Goal: Task Accomplishment & Management: Manage account settings

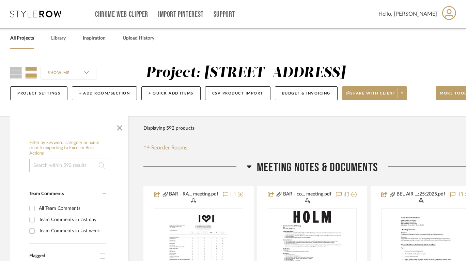
click at [256, 139] on div "Filter Products Displaying 592 products Reorder Rooms" at bounding box center [312, 136] width 338 height 30
click at [82, 77] on input "SHOW ME" at bounding box center [69, 73] width 56 height 14
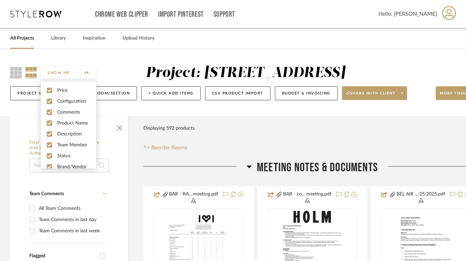
click at [107, 59] on div "SHOW ME Project: 1812 Bel Air Rd Project Settings + Add Room/Section + Quick Ad…" at bounding box center [245, 82] width 491 height 67
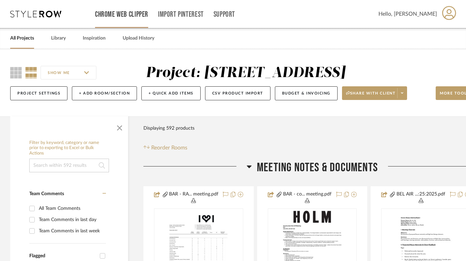
click at [120, 17] on link "Chrome Web Clipper" at bounding box center [121, 15] width 53 height 6
click at [19, 41] on link "All Projects" at bounding box center [22, 38] width 24 height 9
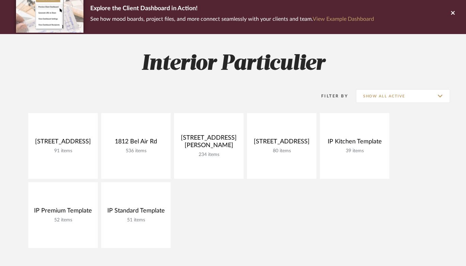
scroll to position [57, 0]
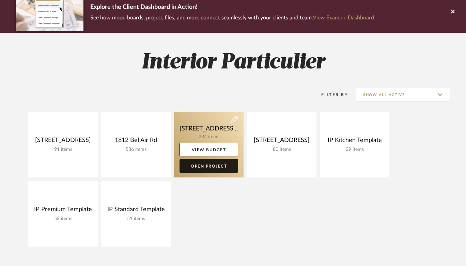
click at [203, 166] on link "Open Project" at bounding box center [209, 166] width 59 height 14
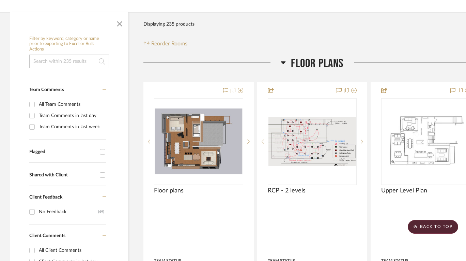
scroll to position [77, 0]
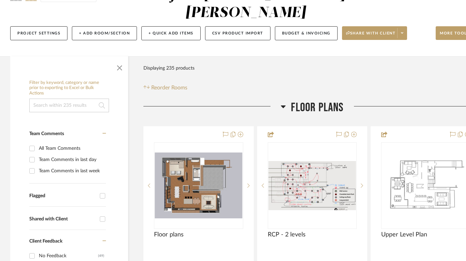
click at [283, 108] on icon at bounding box center [283, 106] width 5 height 8
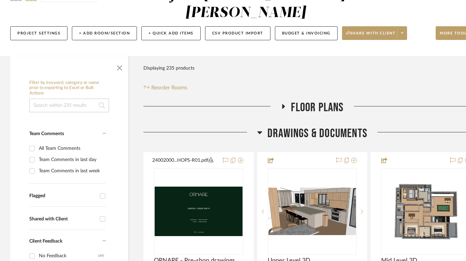
click at [260, 132] on icon at bounding box center [260, 132] width 5 height 3
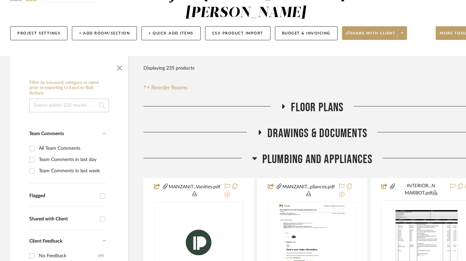
scroll to position [161, 0]
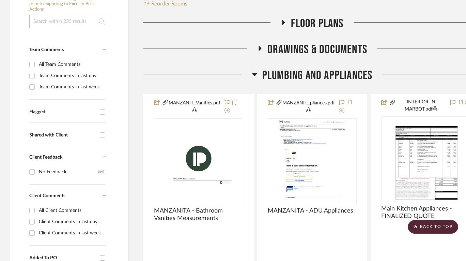
click at [257, 71] on icon at bounding box center [254, 74] width 5 height 8
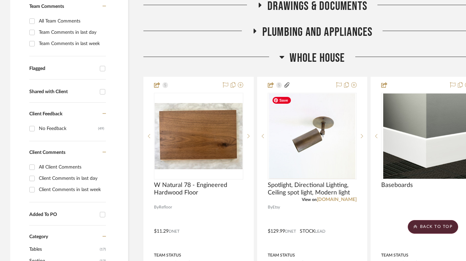
scroll to position [200, 0]
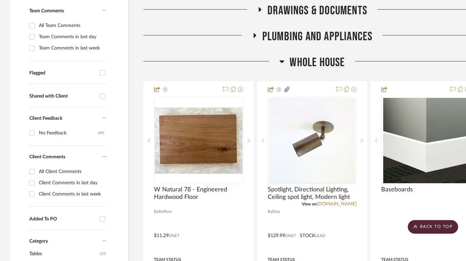
click at [282, 62] on icon at bounding box center [282, 61] width 5 height 3
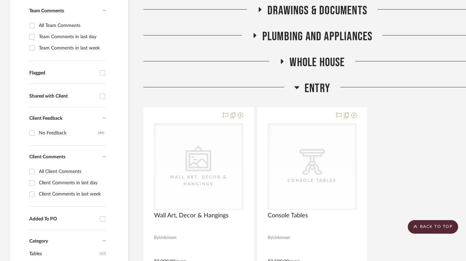
click at [295, 85] on icon at bounding box center [296, 87] width 5 height 8
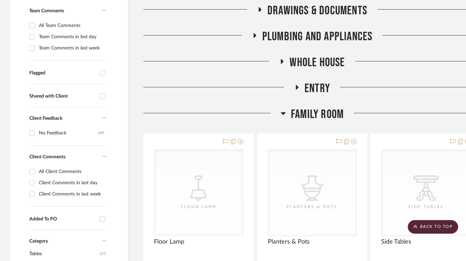
click at [283, 109] on icon at bounding box center [283, 113] width 5 height 8
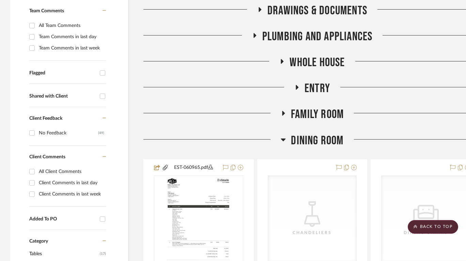
click at [282, 140] on icon at bounding box center [283, 139] width 5 height 8
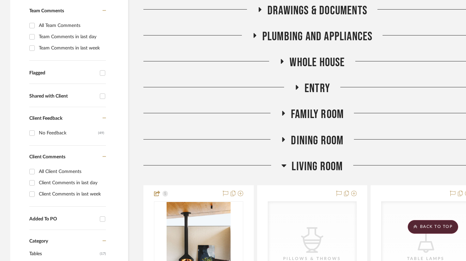
click at [284, 168] on icon at bounding box center [284, 165] width 5 height 8
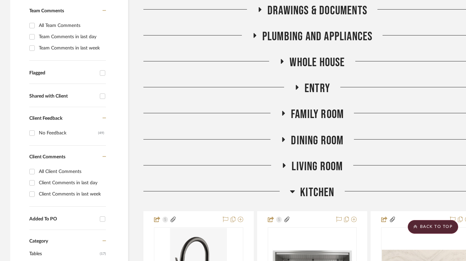
click at [289, 187] on div at bounding box center [216, 193] width 147 height 17
click at [292, 190] on icon at bounding box center [292, 191] width 5 height 8
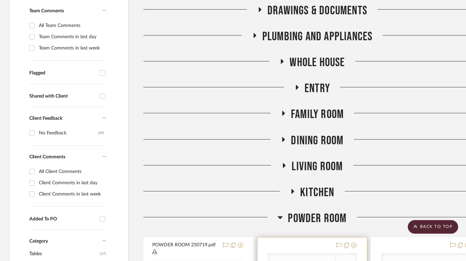
scroll to position [365, 0]
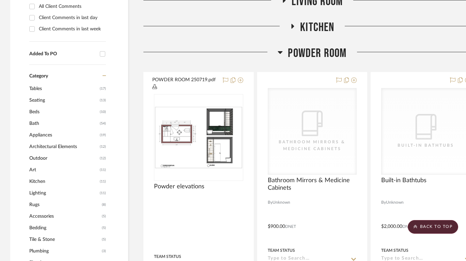
click at [278, 54] on icon at bounding box center [280, 52] width 5 height 8
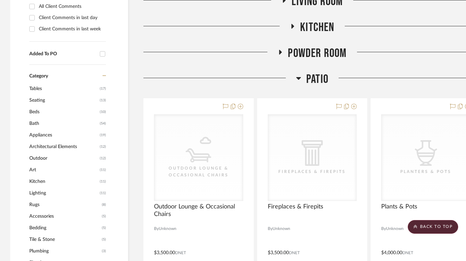
click at [297, 77] on icon at bounding box center [299, 78] width 5 height 3
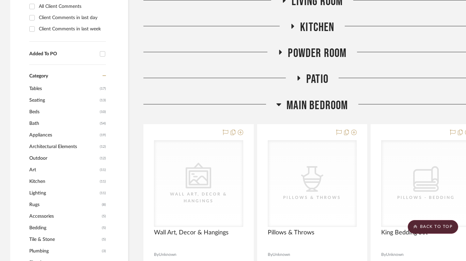
click at [275, 105] on div at bounding box center [209, 106] width 133 height 17
click at [279, 105] on icon at bounding box center [279, 104] width 5 height 3
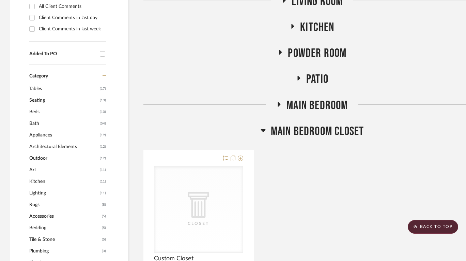
click at [262, 129] on icon at bounding box center [263, 130] width 5 height 3
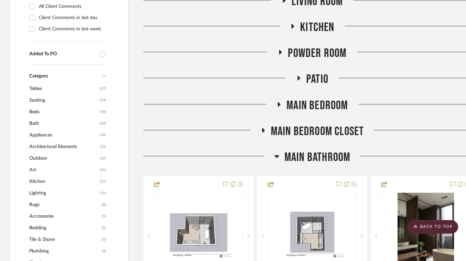
click at [273, 151] on div at bounding box center [208, 158] width 131 height 17
click at [276, 154] on icon at bounding box center [276, 156] width 5 height 8
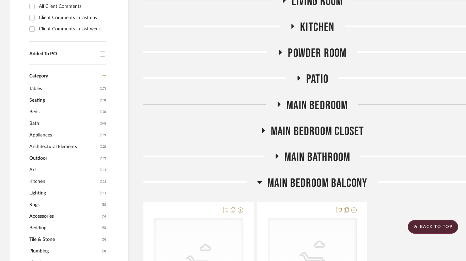
click at [259, 182] on icon at bounding box center [259, 182] width 5 height 3
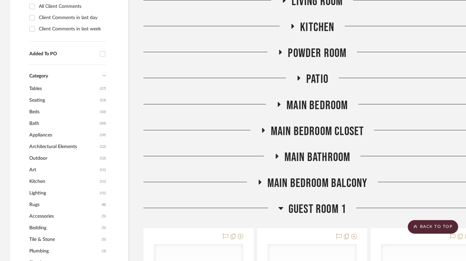
click at [282, 209] on icon at bounding box center [280, 208] width 5 height 8
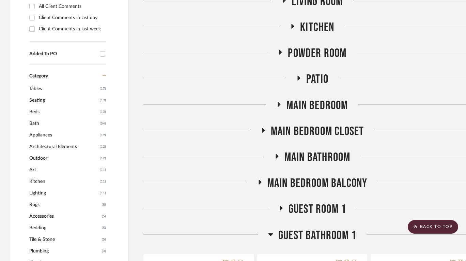
click at [272, 234] on icon at bounding box center [270, 234] width 5 height 8
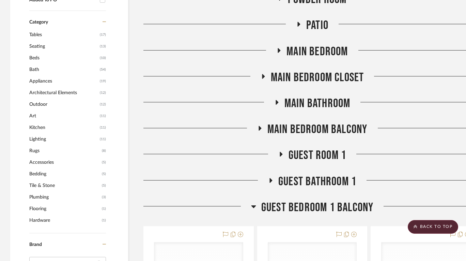
scroll to position [432, 0]
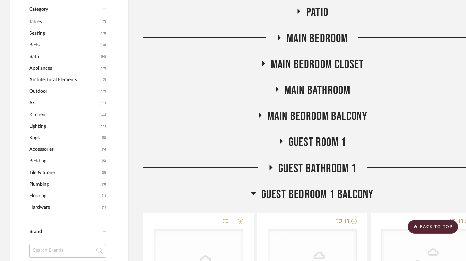
click at [252, 195] on icon at bounding box center [253, 193] width 5 height 8
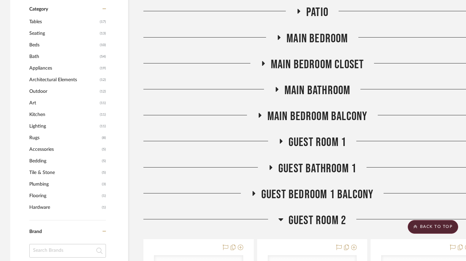
click at [281, 221] on icon at bounding box center [280, 219] width 5 height 3
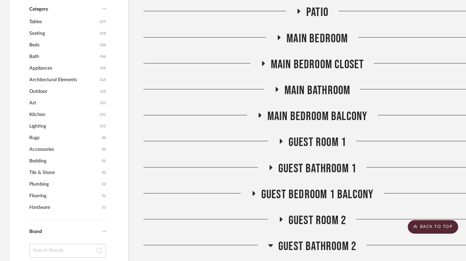
click at [271, 246] on icon at bounding box center [270, 245] width 5 height 3
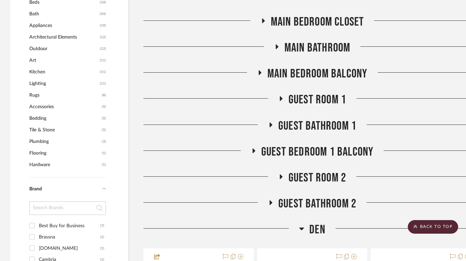
scroll to position [499, 0]
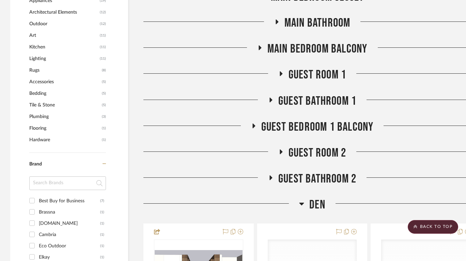
click at [303, 201] on icon at bounding box center [301, 203] width 5 height 8
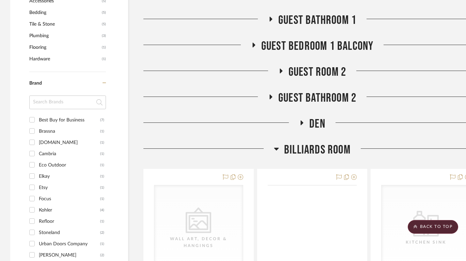
scroll to position [607, 0]
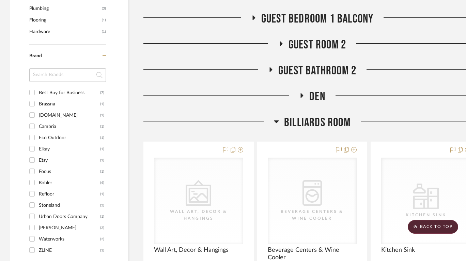
click at [278, 122] on icon at bounding box center [276, 121] width 5 height 8
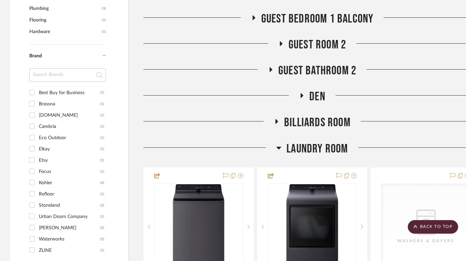
click at [278, 148] on icon at bounding box center [279, 148] width 5 height 3
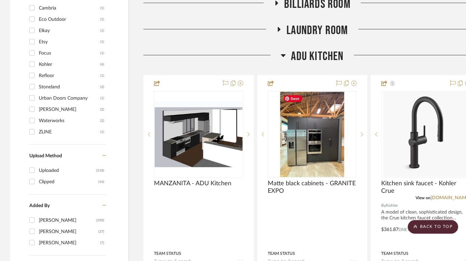
scroll to position [726, 0]
click at [279, 58] on div at bounding box center [211, 57] width 137 height 17
click at [283, 56] on icon at bounding box center [283, 55] width 5 height 8
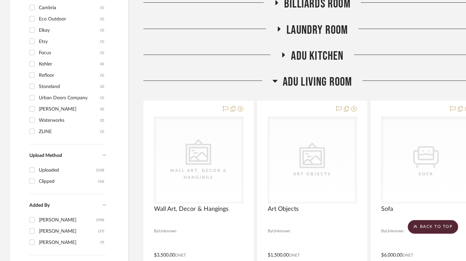
click at [274, 81] on icon at bounding box center [275, 81] width 5 height 3
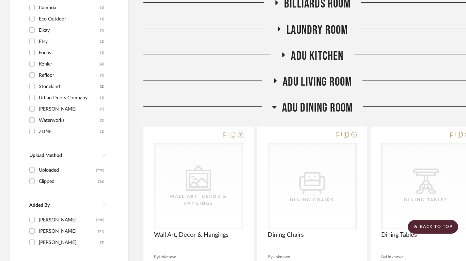
click at [272, 107] on icon at bounding box center [274, 107] width 5 height 8
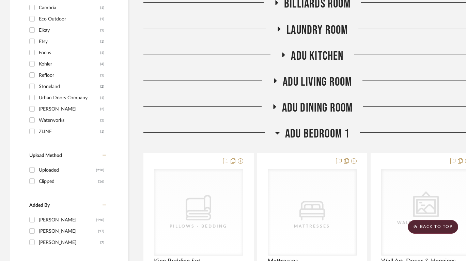
click at [278, 133] on icon at bounding box center [277, 133] width 5 height 3
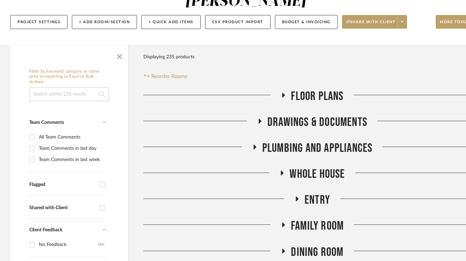
scroll to position [104, 0]
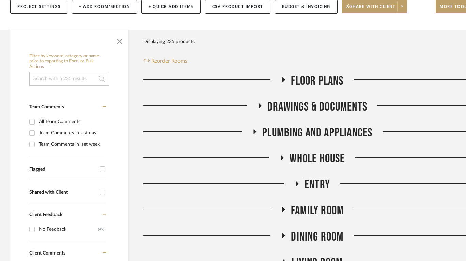
click at [260, 105] on icon at bounding box center [260, 105] width 3 height 5
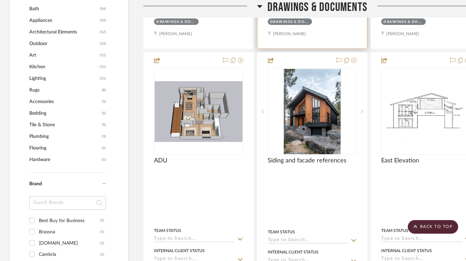
scroll to position [492, 0]
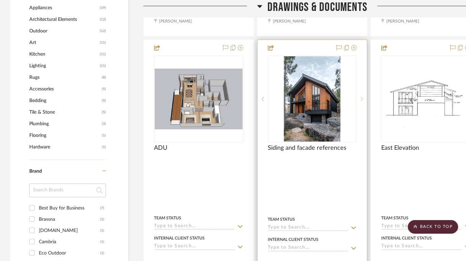
click at [362, 102] on div at bounding box center [362, 99] width 10 height 87
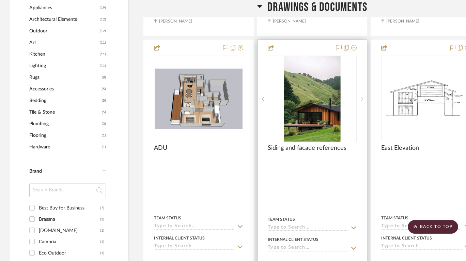
click at [362, 102] on div at bounding box center [362, 99] width 10 height 87
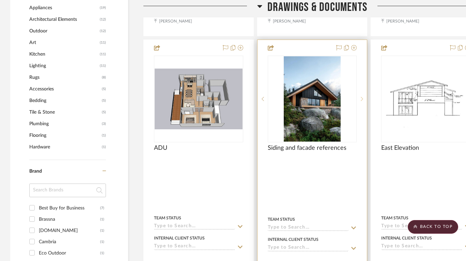
click at [362, 102] on div at bounding box center [362, 99] width 10 height 87
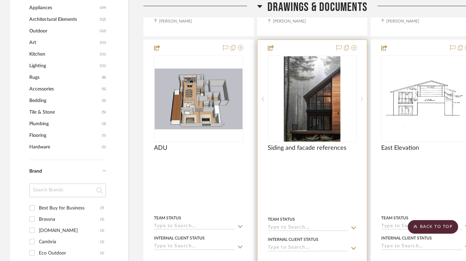
click at [362, 102] on div at bounding box center [362, 99] width 10 height 87
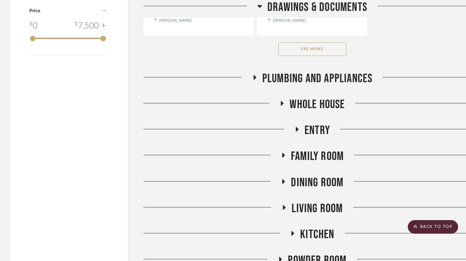
scroll to position [1122, 0]
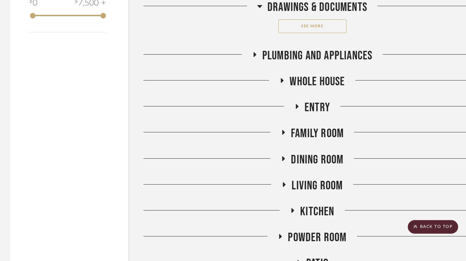
click at [317, 107] on span "Entry" at bounding box center [318, 107] width 26 height 15
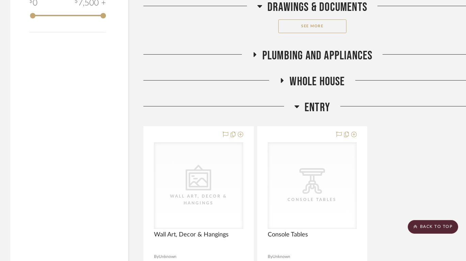
click at [319, 83] on span "Whole House" at bounding box center [317, 81] width 55 height 15
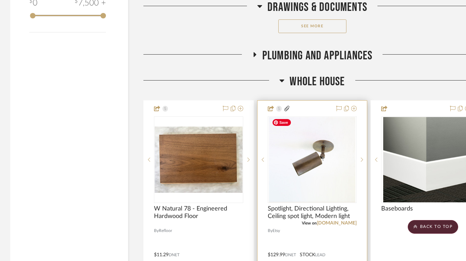
scroll to position [1156, 0]
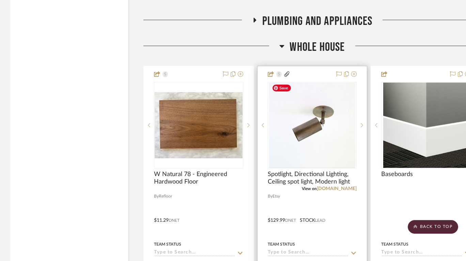
click at [337, 98] on img "0" at bounding box center [312, 124] width 87 height 85
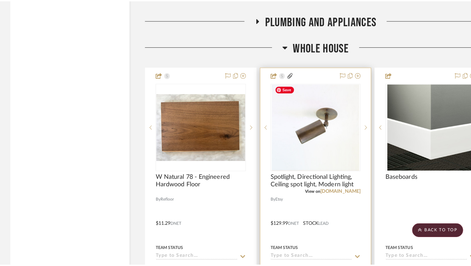
scroll to position [0, 0]
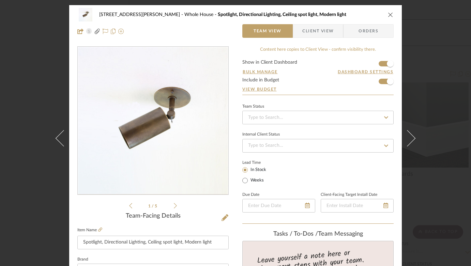
click at [388, 15] on icon "close" at bounding box center [390, 14] width 5 height 5
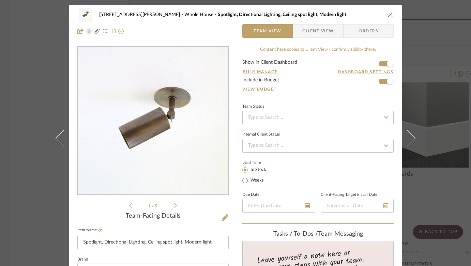
click at [389, 14] on icon "close" at bounding box center [390, 14] width 5 height 5
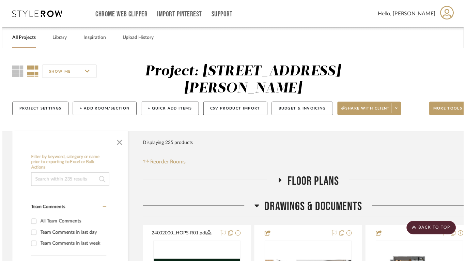
scroll to position [1156, 0]
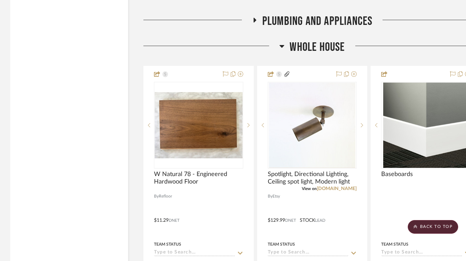
click at [319, 45] on span "Whole House" at bounding box center [317, 47] width 55 height 15
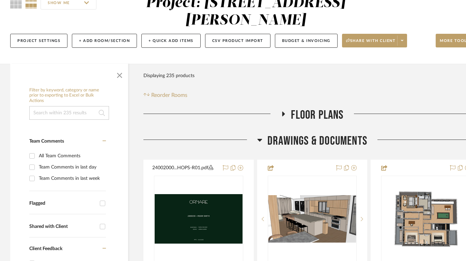
scroll to position [70, 25]
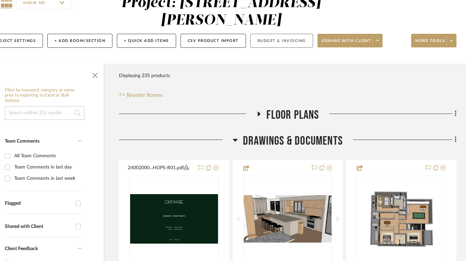
click at [287, 40] on button "Budget & Invoicing" at bounding box center [282, 41] width 63 height 14
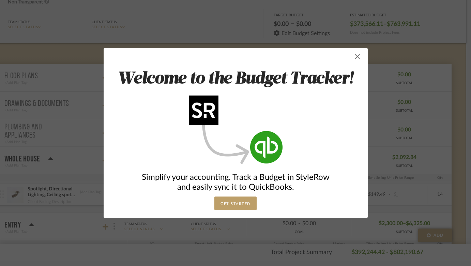
click at [355, 57] on span "button" at bounding box center [358, 57] width 14 height 14
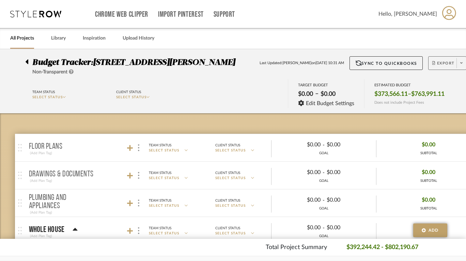
click at [461, 66] on span at bounding box center [462, 63] width 10 height 10
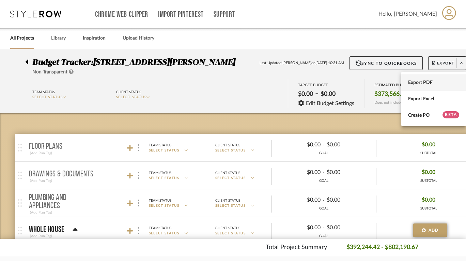
click at [444, 83] on span "Export PDF" at bounding box center [433, 83] width 51 height 6
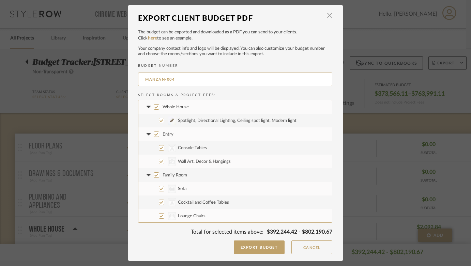
click at [165, 108] on span "Whole House" at bounding box center [176, 107] width 26 height 4
click at [159, 108] on input "Whole House" at bounding box center [156, 106] width 5 height 5
checkbox input "false"
click at [166, 107] on span "Whole House" at bounding box center [176, 107] width 26 height 4
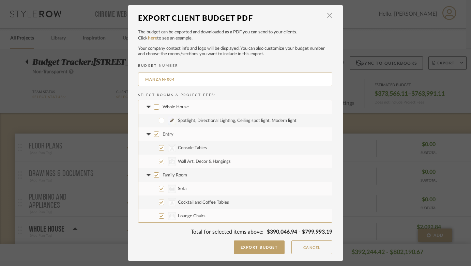
click at [159, 107] on input "Whole House" at bounding box center [156, 106] width 5 height 5
checkbox input "true"
click at [326, 16] on span "button" at bounding box center [330, 16] width 14 height 14
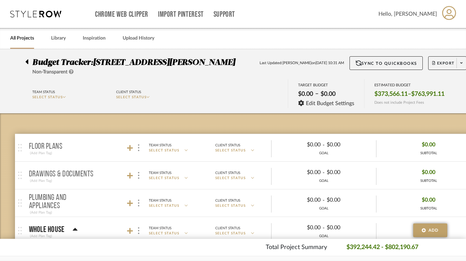
click at [20, 34] on link "All Projects" at bounding box center [22, 38] width 24 height 9
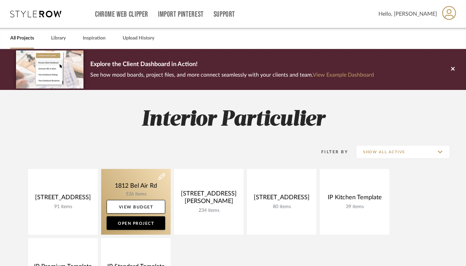
click at [128, 191] on link at bounding box center [136, 202] width 70 height 66
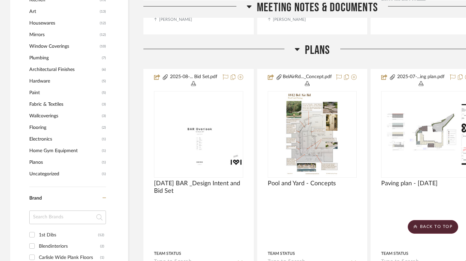
scroll to position [766, 0]
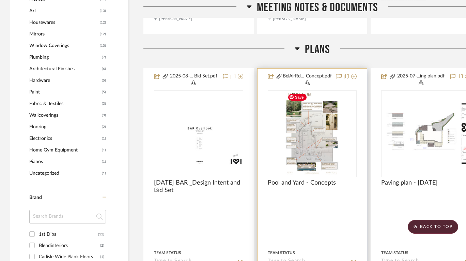
click at [320, 146] on img "0" at bounding box center [312, 133] width 55 height 85
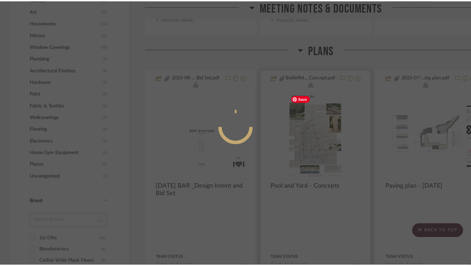
scroll to position [0, 0]
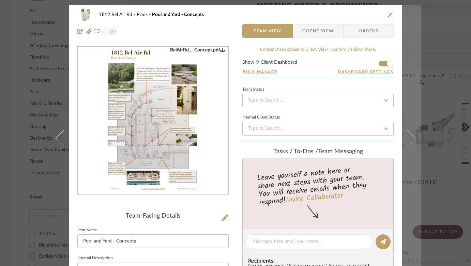
click at [412, 137] on icon at bounding box center [407, 138] width 16 height 16
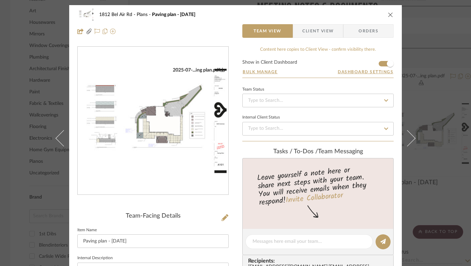
click at [149, 109] on img "0" at bounding box center [153, 120] width 151 height 107
click at [147, 110] on img "0" at bounding box center [153, 120] width 151 height 107
click at [390, 16] on icon "close" at bounding box center [390, 14] width 5 height 5
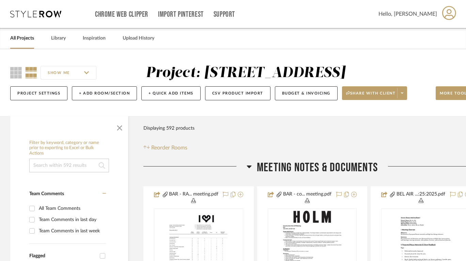
click at [24, 37] on link "All Projects" at bounding box center [22, 38] width 24 height 9
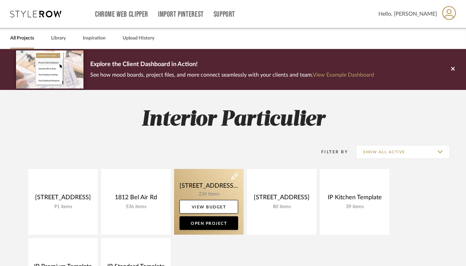
click at [213, 185] on link at bounding box center [209, 202] width 70 height 66
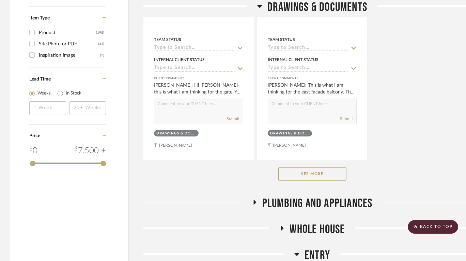
scroll to position [961, 0]
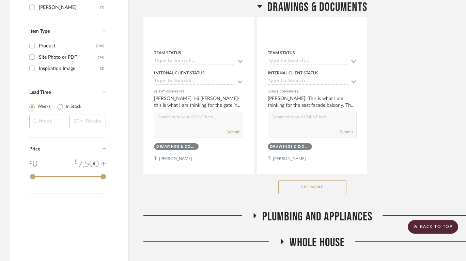
click at [297, 187] on button "See More" at bounding box center [312, 187] width 68 height 14
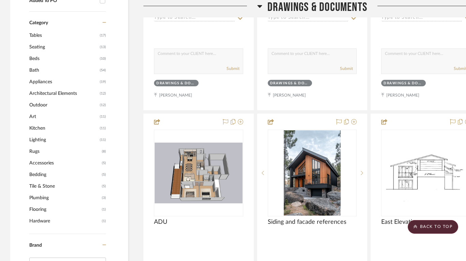
scroll to position [381, 0]
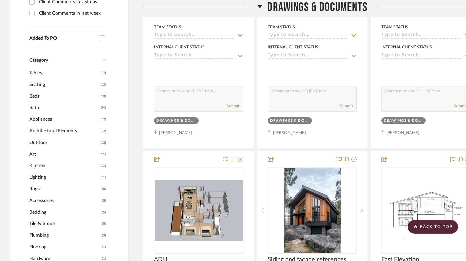
click at [261, 7] on icon at bounding box center [259, 6] width 5 height 8
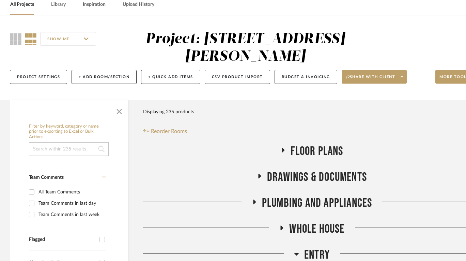
scroll to position [34, 0]
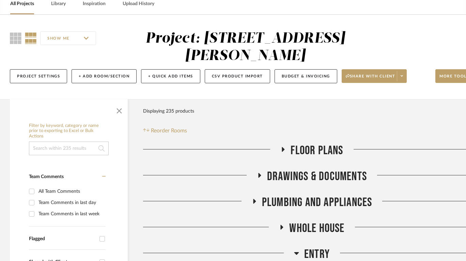
click at [256, 200] on icon at bounding box center [254, 200] width 8 height 5
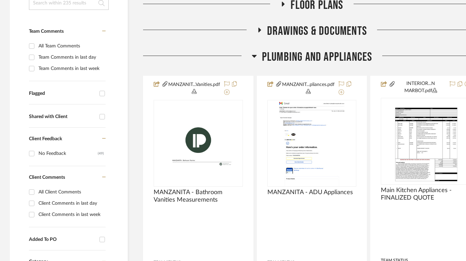
scroll to position [237, 0]
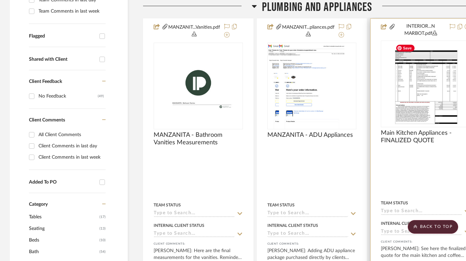
click at [0, 0] on img at bounding box center [0, 0] width 0 height 0
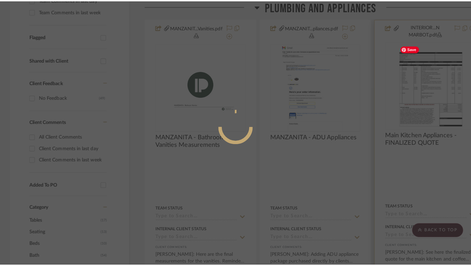
scroll to position [0, 0]
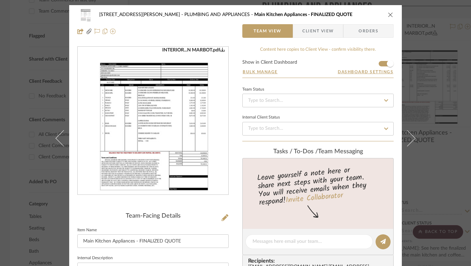
click at [164, 100] on img "0" at bounding box center [153, 121] width 115 height 148
click at [392, 15] on div "[STREET_ADDRESS][PERSON_NAME] PLUMBING AND APPLIANCES Main Kitchen Appliances -…" at bounding box center [235, 23] width 333 height 36
click at [388, 14] on icon "close" at bounding box center [390, 14] width 5 height 5
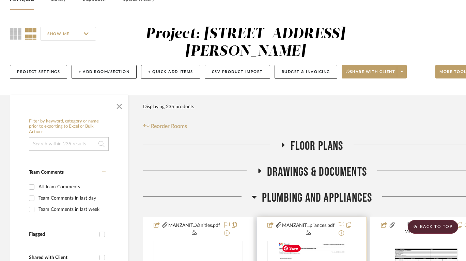
scroll to position [0, 0]
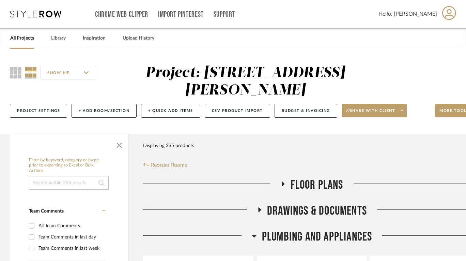
click at [286, 181] on icon at bounding box center [283, 183] width 8 height 5
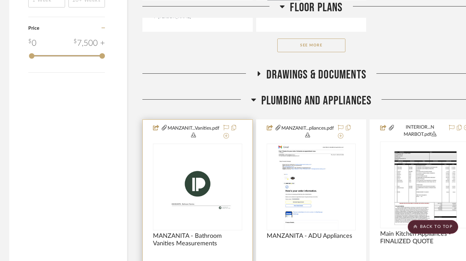
scroll to position [1083, 1]
